Goal: Contribute content: Add original content to the website for others to see

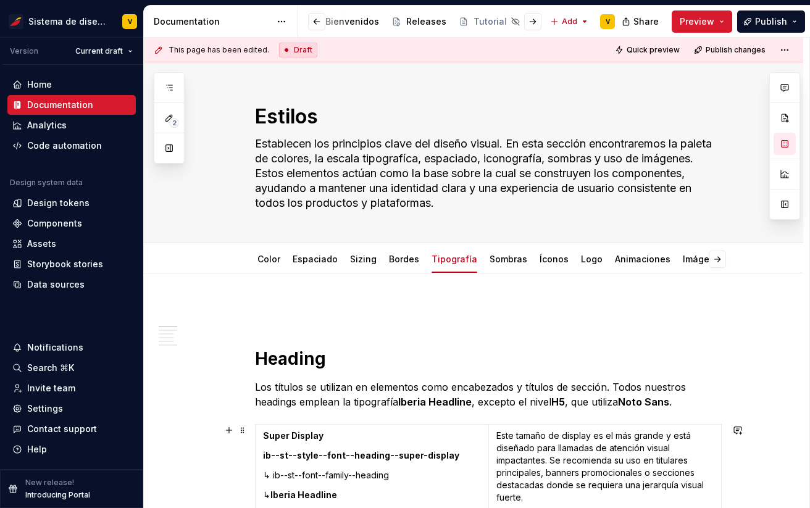
scroll to position [273, 0]
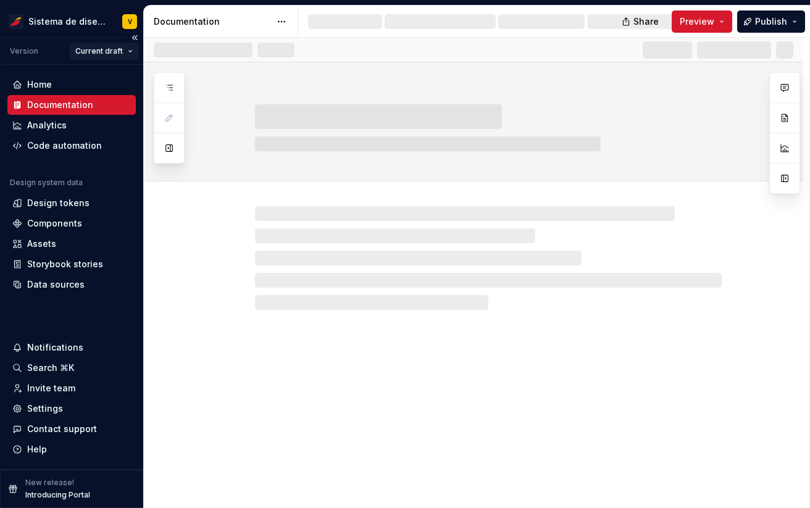
click at [106, 51] on html "Sistema de diseño Iberia V Version Current draft Home Documentation Analytics C…" at bounding box center [405, 254] width 810 height 508
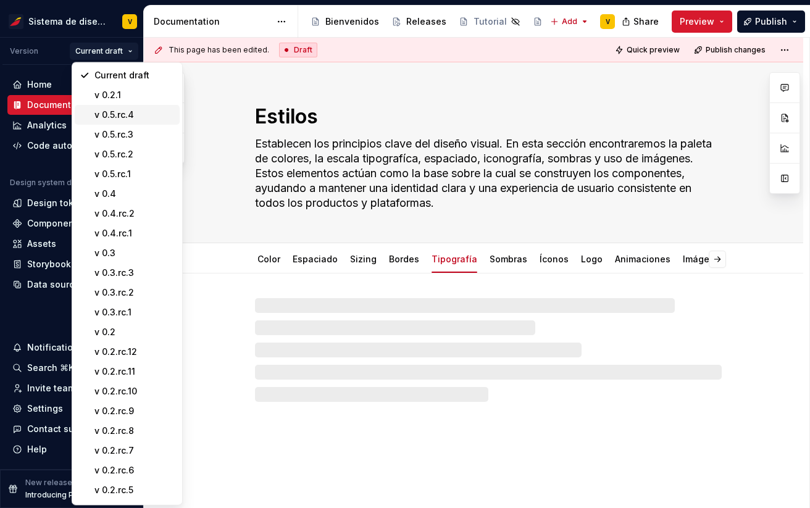
type textarea "*"
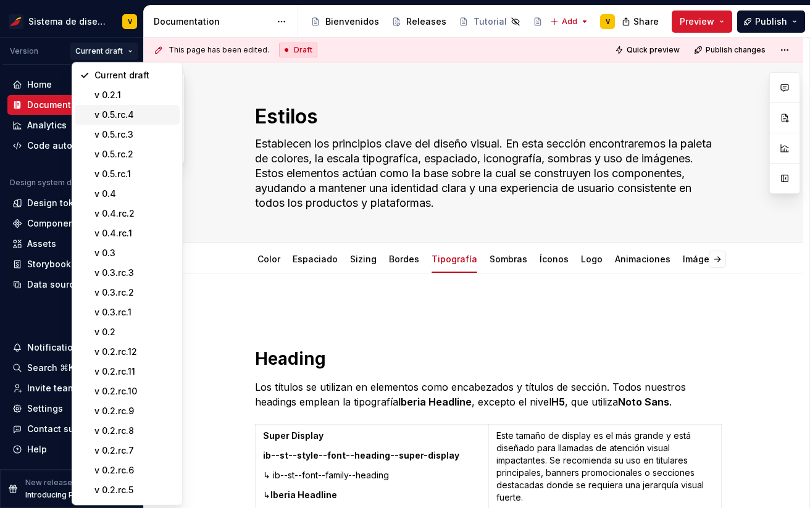
scroll to position [141, 0]
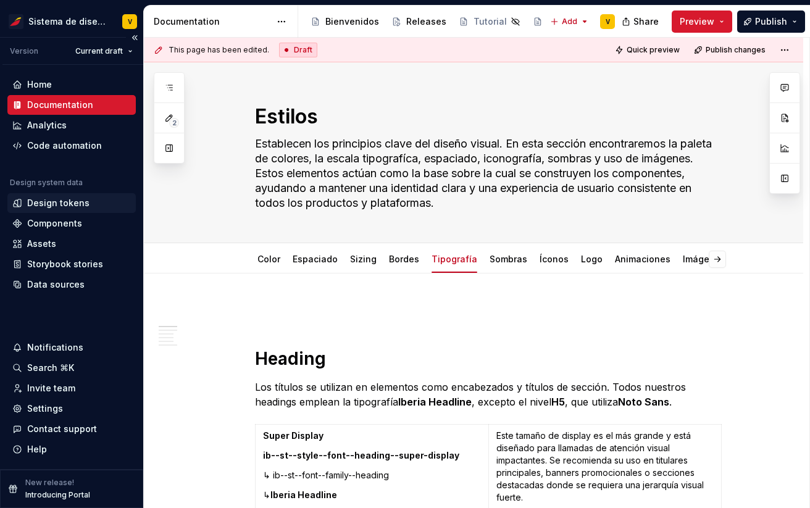
click at [48, 203] on div "Design tokens" at bounding box center [58, 203] width 62 height 12
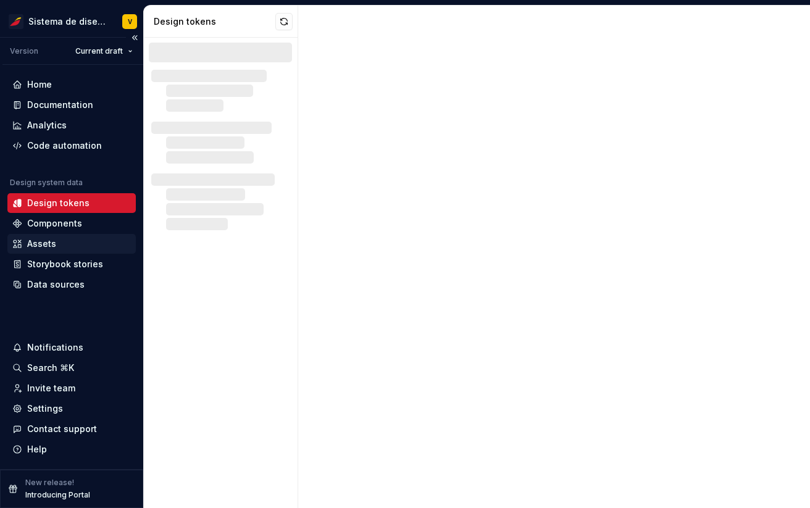
click at [43, 244] on div "Assets" at bounding box center [41, 244] width 29 height 12
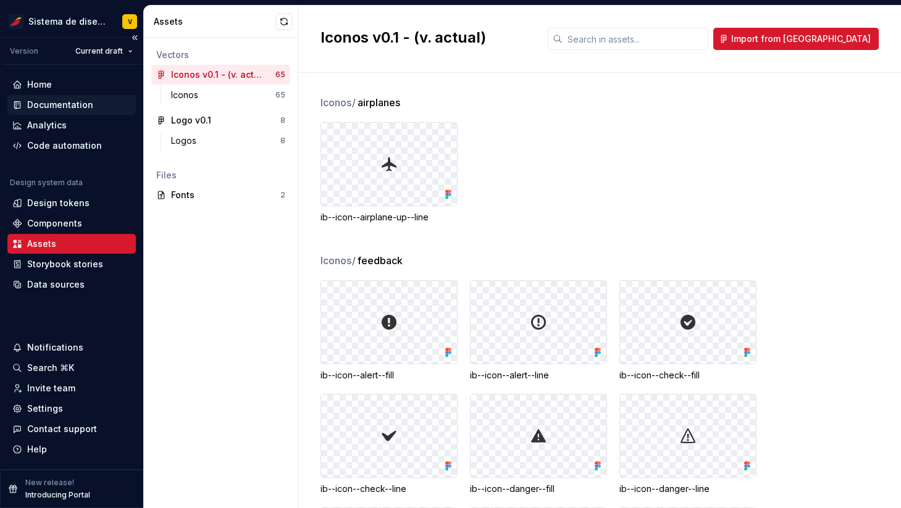
click at [62, 104] on div "Documentation" at bounding box center [60, 105] width 66 height 12
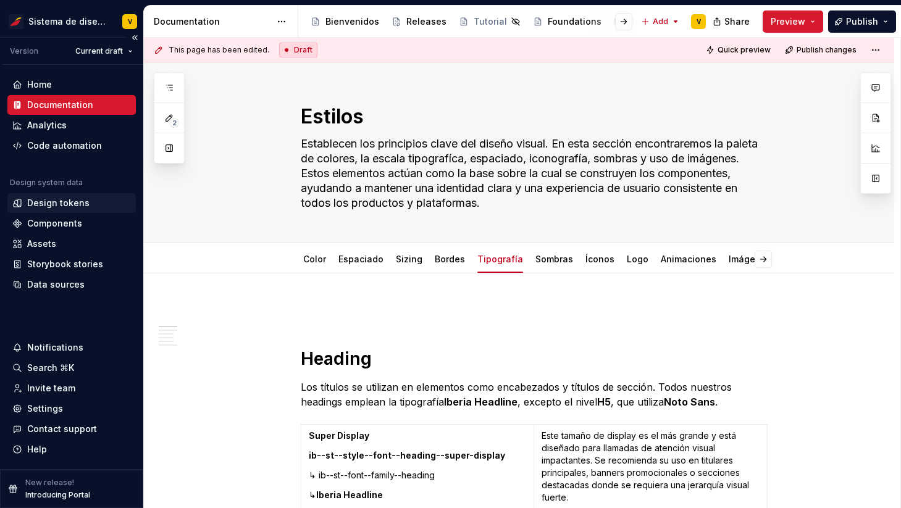
click at [59, 204] on div "Design tokens" at bounding box center [58, 203] width 62 height 12
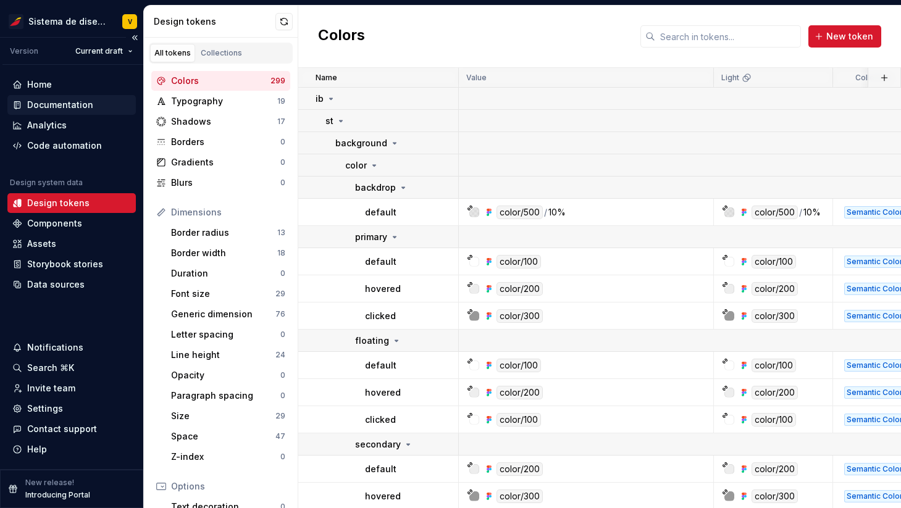
click at [48, 104] on div "Documentation" at bounding box center [60, 105] width 66 height 12
click at [65, 105] on div "Documentation" at bounding box center [60, 105] width 66 height 12
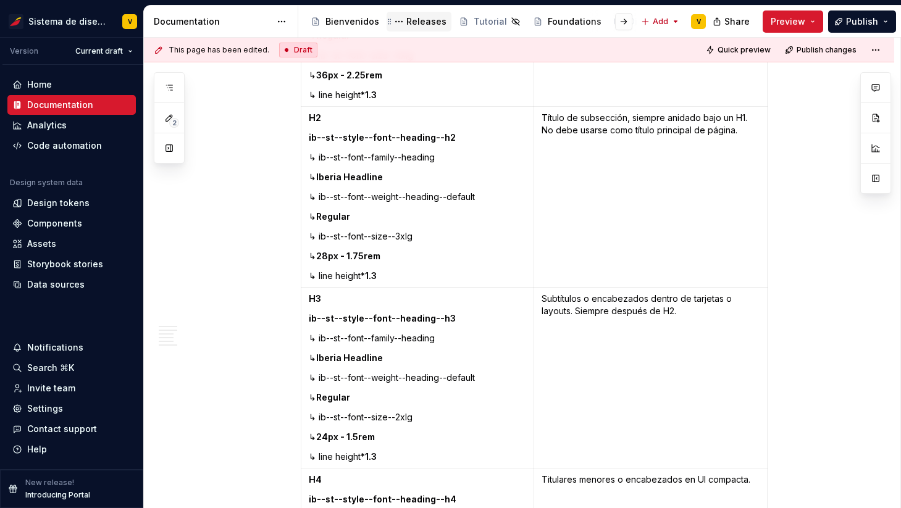
click at [411, 22] on div "Releases" at bounding box center [426, 21] width 40 height 12
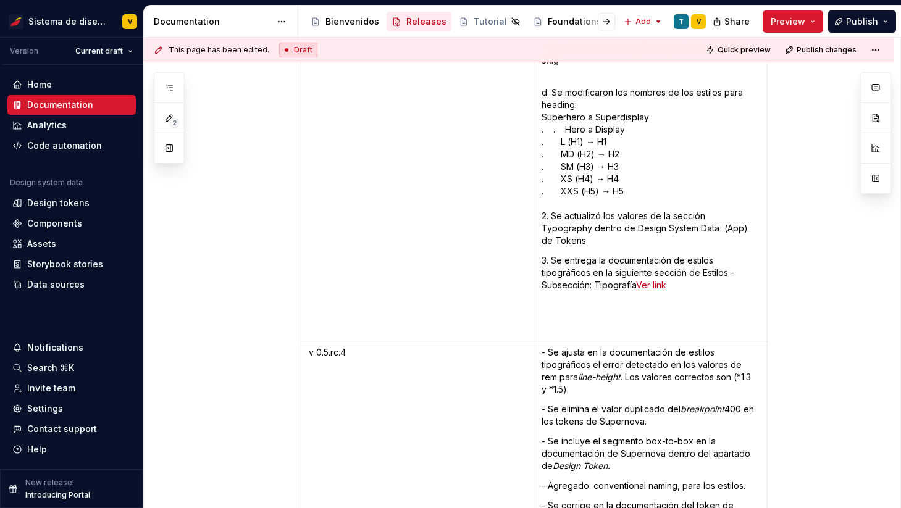
scroll to position [6779, 0]
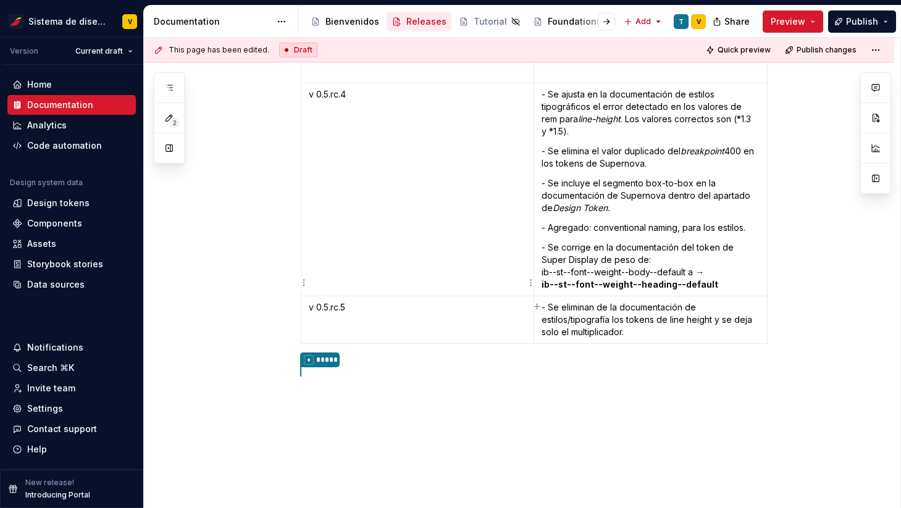
click at [410, 296] on td "v 0.5.rc.5" at bounding box center [417, 320] width 233 height 48
copy p "v 0.5.rc.5"
drag, startPoint x: 312, startPoint y: 273, endPoint x: 351, endPoint y: 272, distance: 38.9
click at [351, 301] on p "v 0.5.rc.5" at bounding box center [417, 307] width 217 height 12
click at [125, 49] on html "Sistema de diseño Iberia V Version Current draft Home Documentation Analytics C…" at bounding box center [450, 254] width 901 height 508
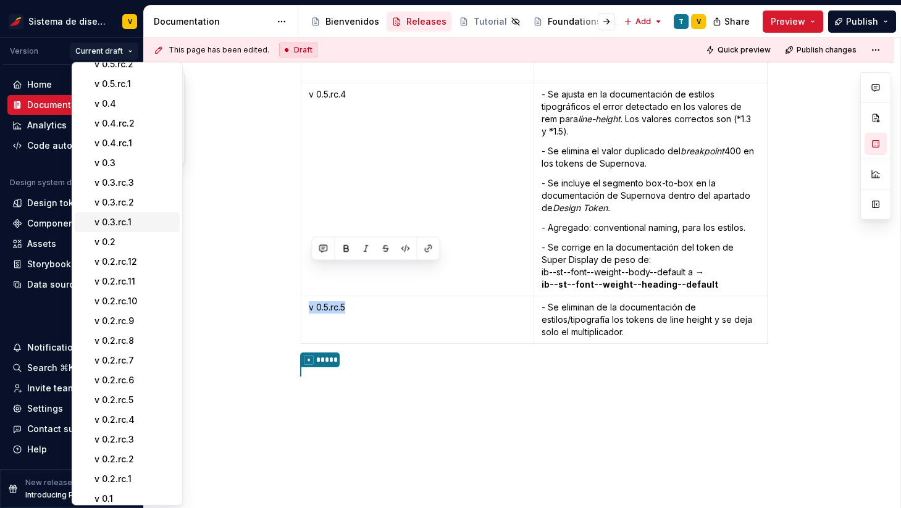
scroll to position [141, 0]
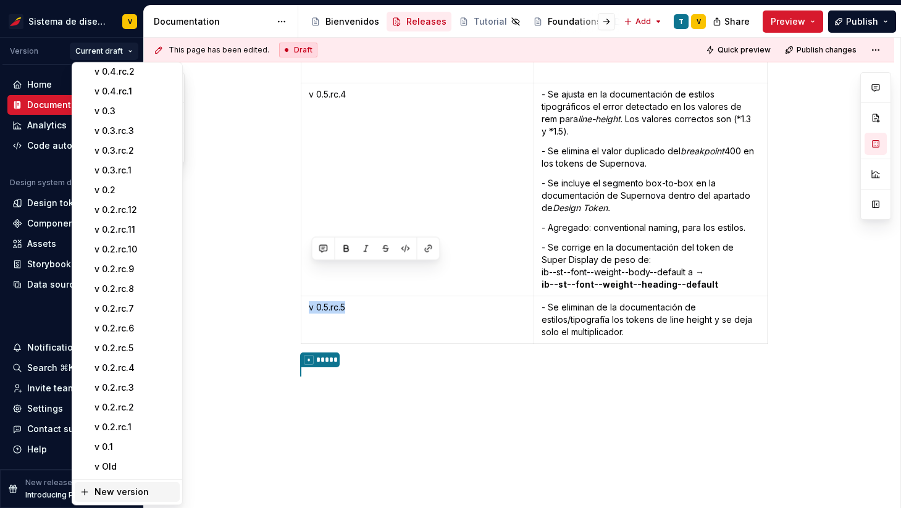
click at [115, 492] on div "New version" at bounding box center [134, 492] width 80 height 12
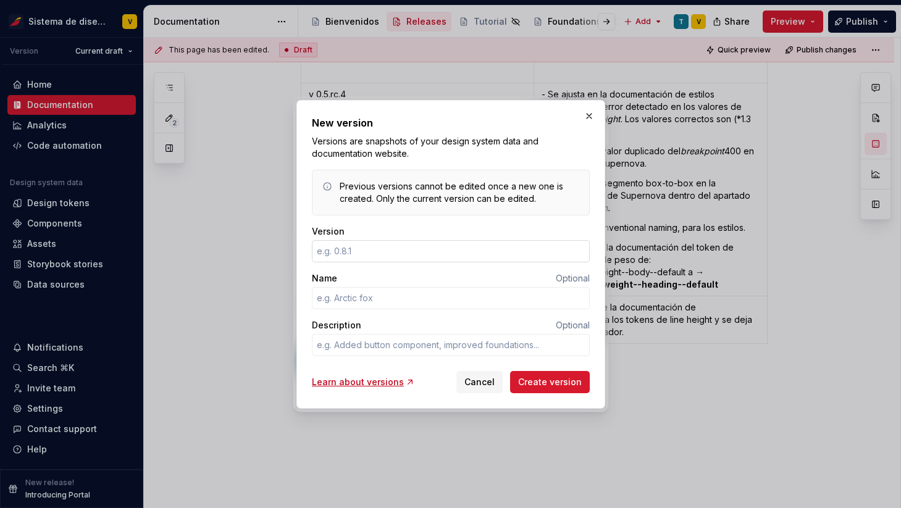
click at [326, 253] on input "Version" at bounding box center [451, 251] width 278 height 22
paste input "v 0.5.rc.5"
type textarea "*"
type input "v 0.5.rc.5"
drag, startPoint x: 390, startPoint y: 250, endPoint x: 252, endPoint y: 250, distance: 137.7
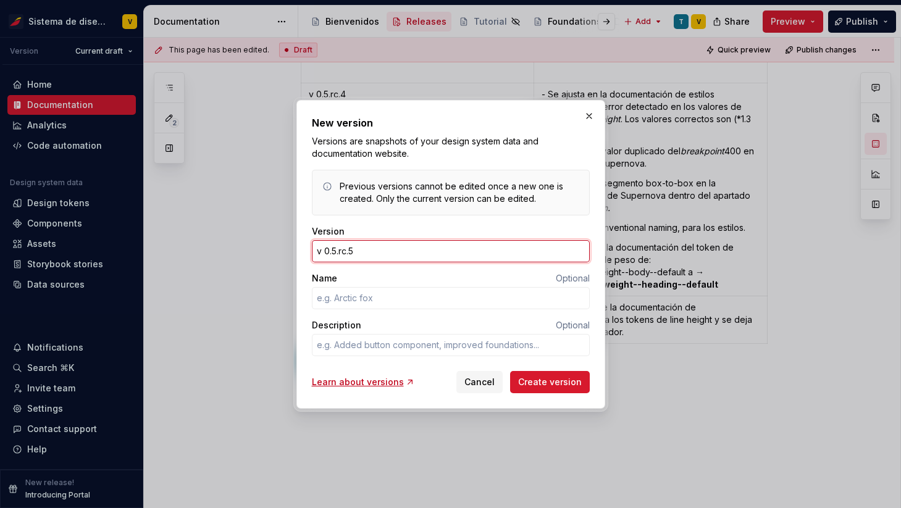
click at [254, 250] on div "New version Versions are snapshots of your design system data and documentation…" at bounding box center [450, 254] width 901 height 508
type textarea "*"
click at [328, 251] on input "Version" at bounding box center [451, 251] width 278 height 22
type input "0.2.rc.10"
type textarea "*"
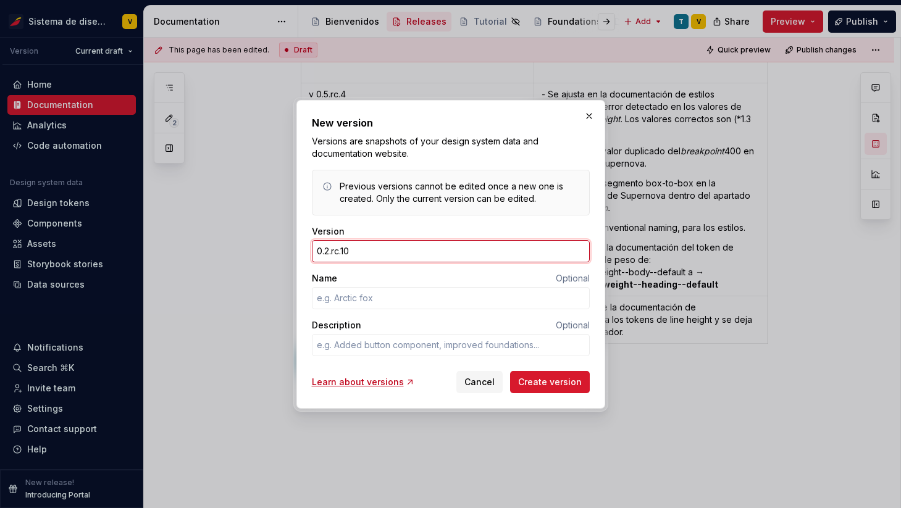
click at [326, 251] on input "0.2.rc.10" at bounding box center [451, 251] width 278 height 22
click at [349, 251] on input "0.5.rc.10" at bounding box center [451, 251] width 278 height 22
type input "0.5.rc.5"
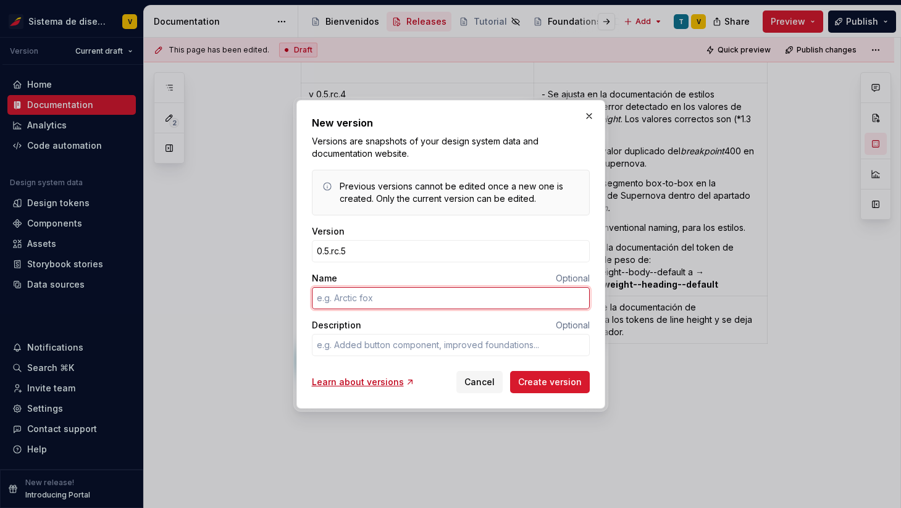
click at [326, 301] on input "Name" at bounding box center [451, 298] width 278 height 22
click at [587, 115] on button "button" at bounding box center [588, 115] width 17 height 17
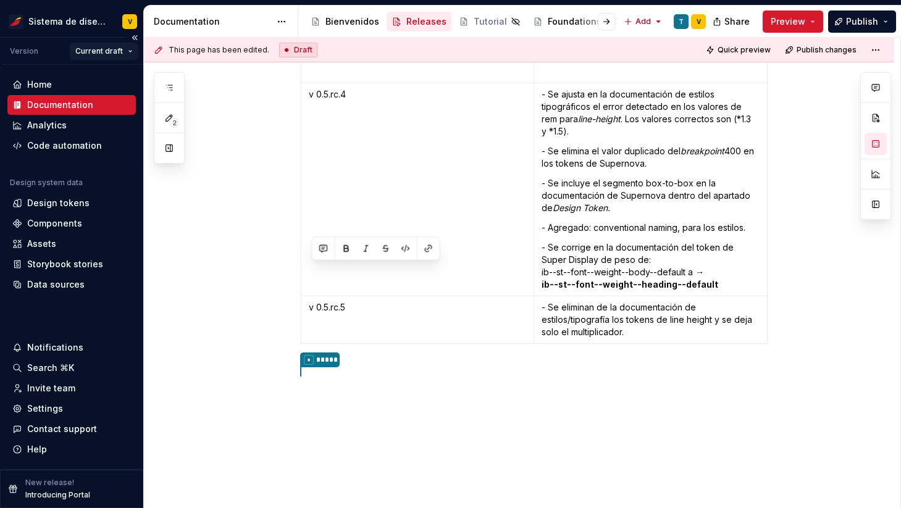
click at [106, 47] on html "Sistema de diseño Iberia V Version Current draft Home Documentation Analytics C…" at bounding box center [450, 254] width 901 height 508
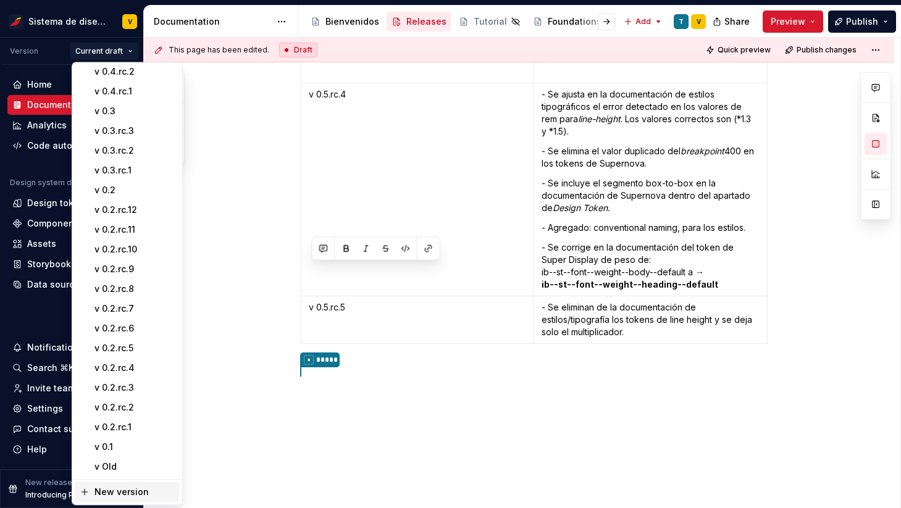
click at [127, 492] on div "New version" at bounding box center [134, 492] width 80 height 12
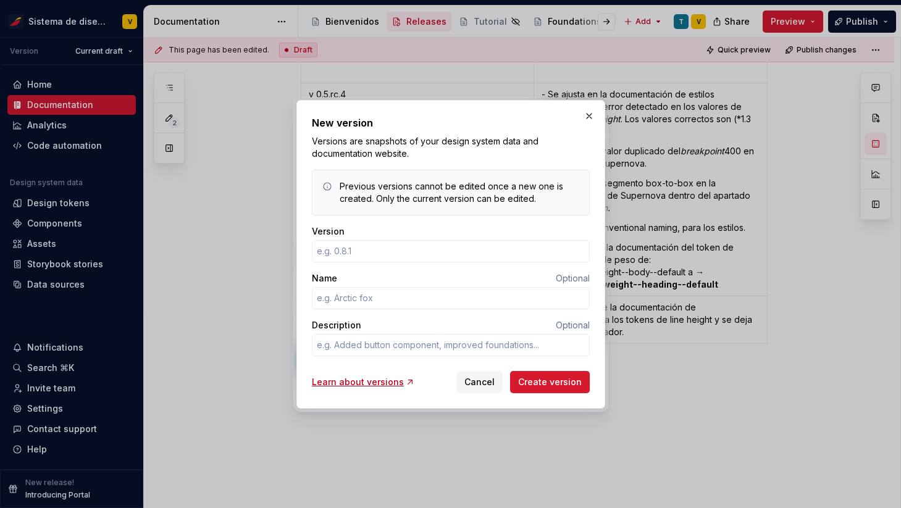
type textarea "*"
click at [346, 252] on input "Version" at bounding box center [451, 251] width 278 height 22
type input "0.2.rc.10"
type textarea "*"
click at [327, 254] on input "0.2.rc.10" at bounding box center [451, 251] width 278 height 22
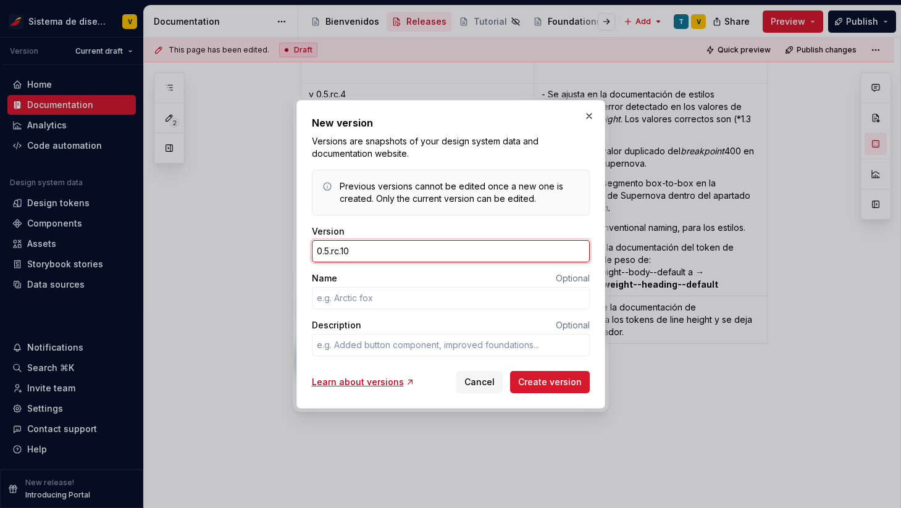
click at [356, 254] on input "0.5.rc.10" at bounding box center [451, 251] width 278 height 22
type input "0.5.rc.5"
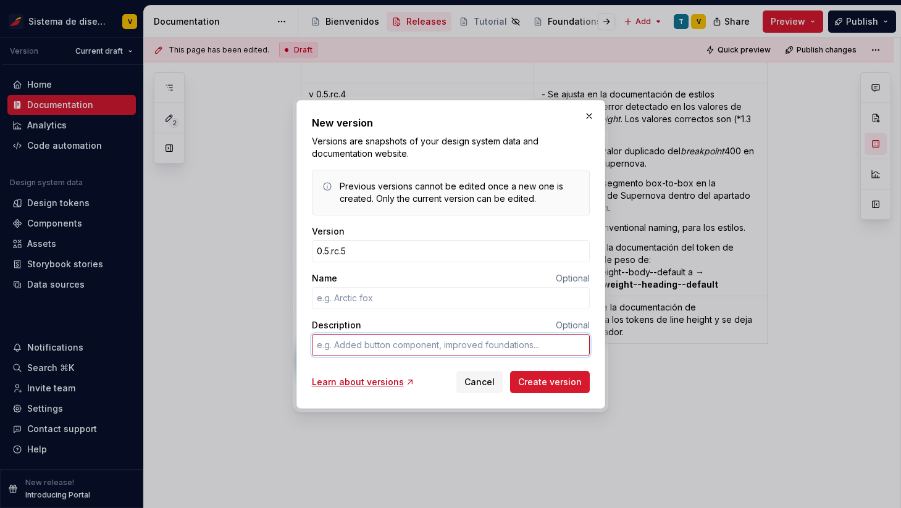
click at [329, 351] on textarea "Description" at bounding box center [451, 345] width 278 height 22
type textarea "*"
type textarea "D"
type textarea "*"
type textarea "DR"
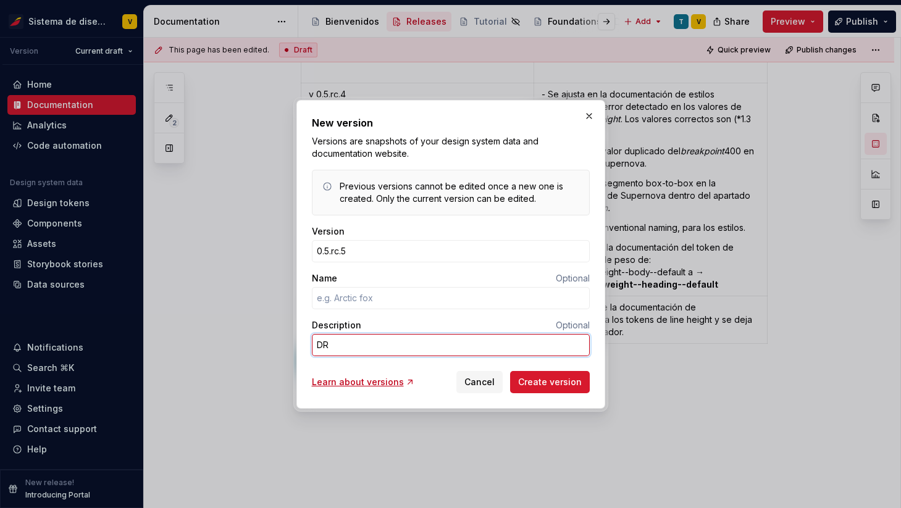
type textarea "*"
type textarea "D"
type textarea "*"
type textarea "DA"
type textarea "*"
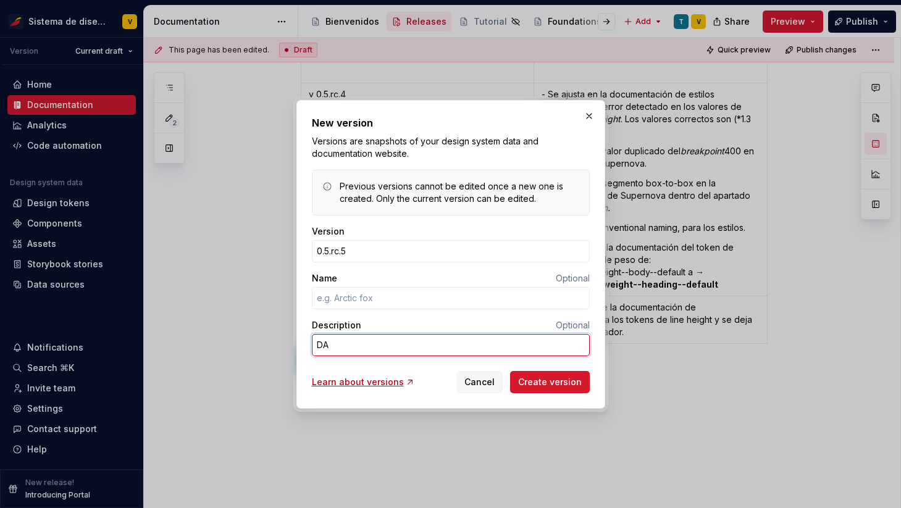
type textarea "DAR"
type textarea "*"
type textarea "DA"
type textarea "*"
type textarea "D"
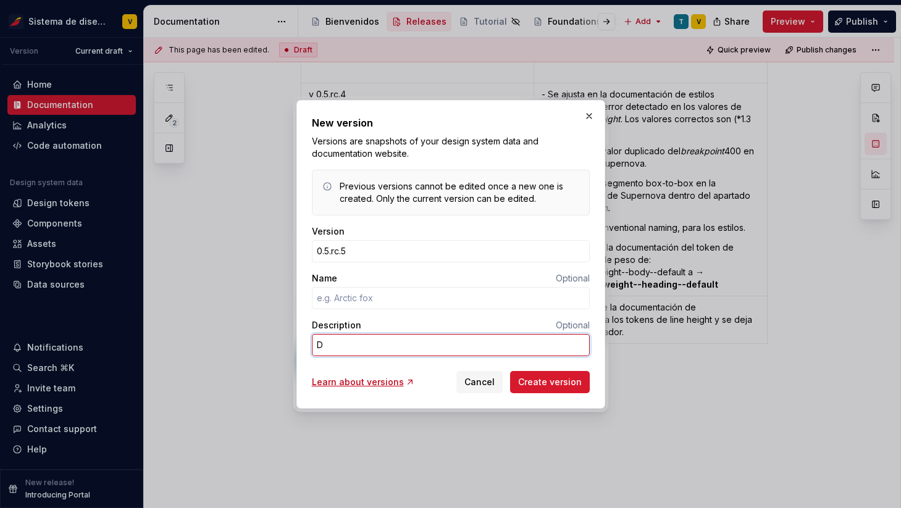
type textarea "*"
type textarea "DS"
type textarea "*"
type textarea "DSR"
type textarea "*"
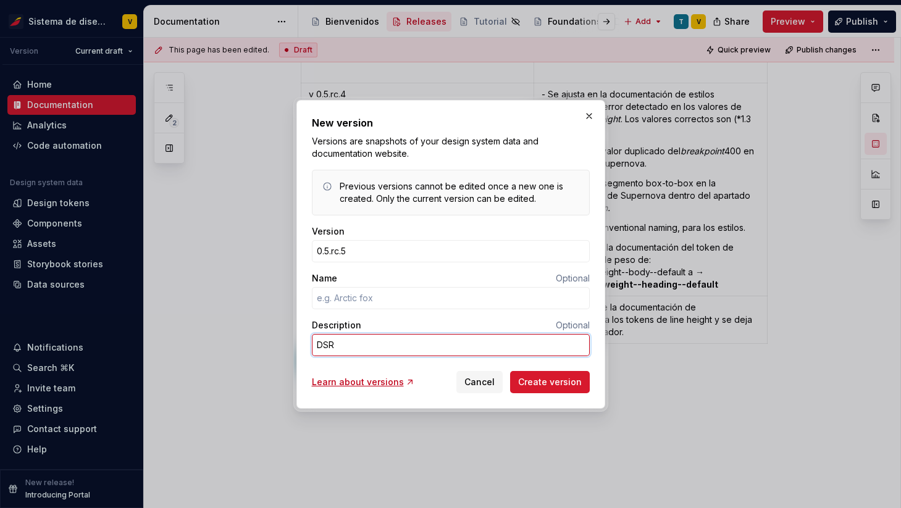
type textarea "DSR"
type textarea "*"
type textarea "DSR -"
type textarea "*"
type textarea "DSR -"
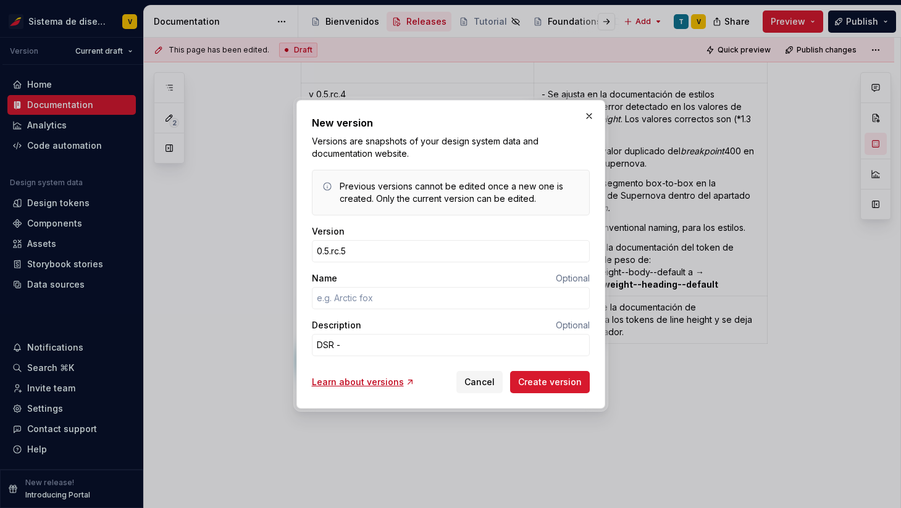
type textarea "*"
